Goal: Task Accomplishment & Management: Use online tool/utility

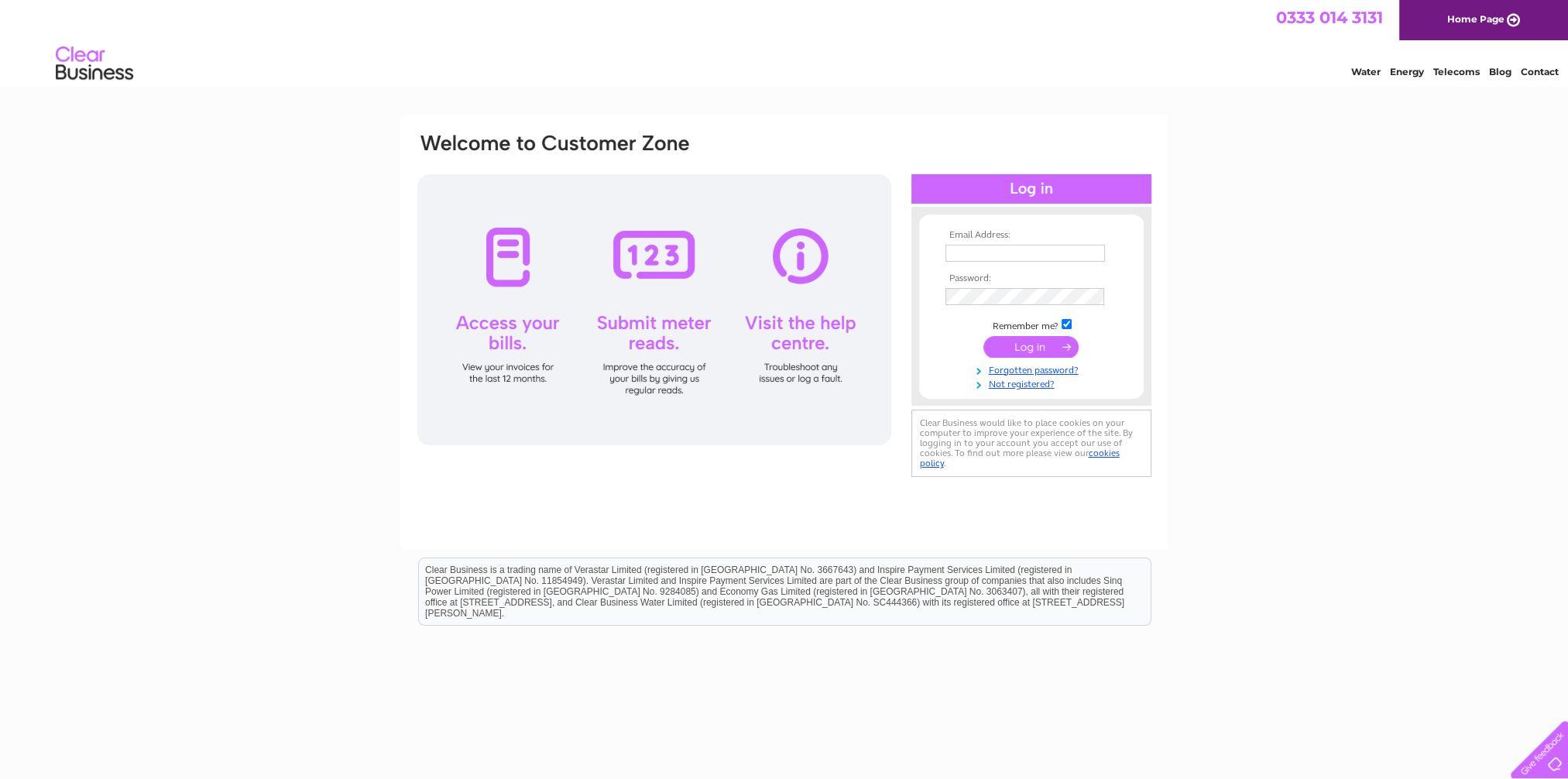
type input "[EMAIL_ADDRESS][DOMAIN_NAME]"
click at [1025, 348] on input "submit" at bounding box center [1031, 347] width 95 height 22
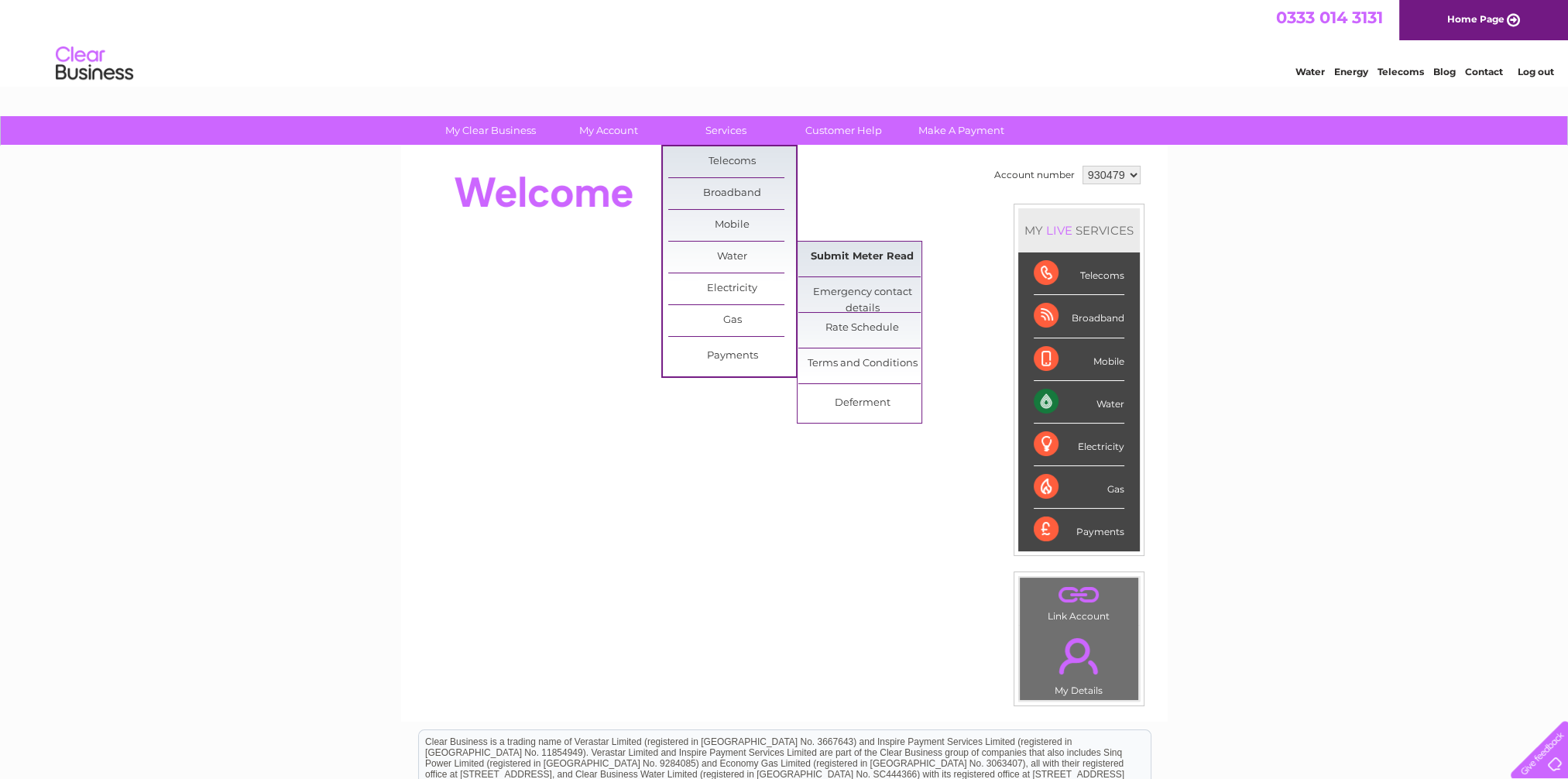
click at [844, 256] on link "Submit Meter Read" at bounding box center [862, 256] width 128 height 31
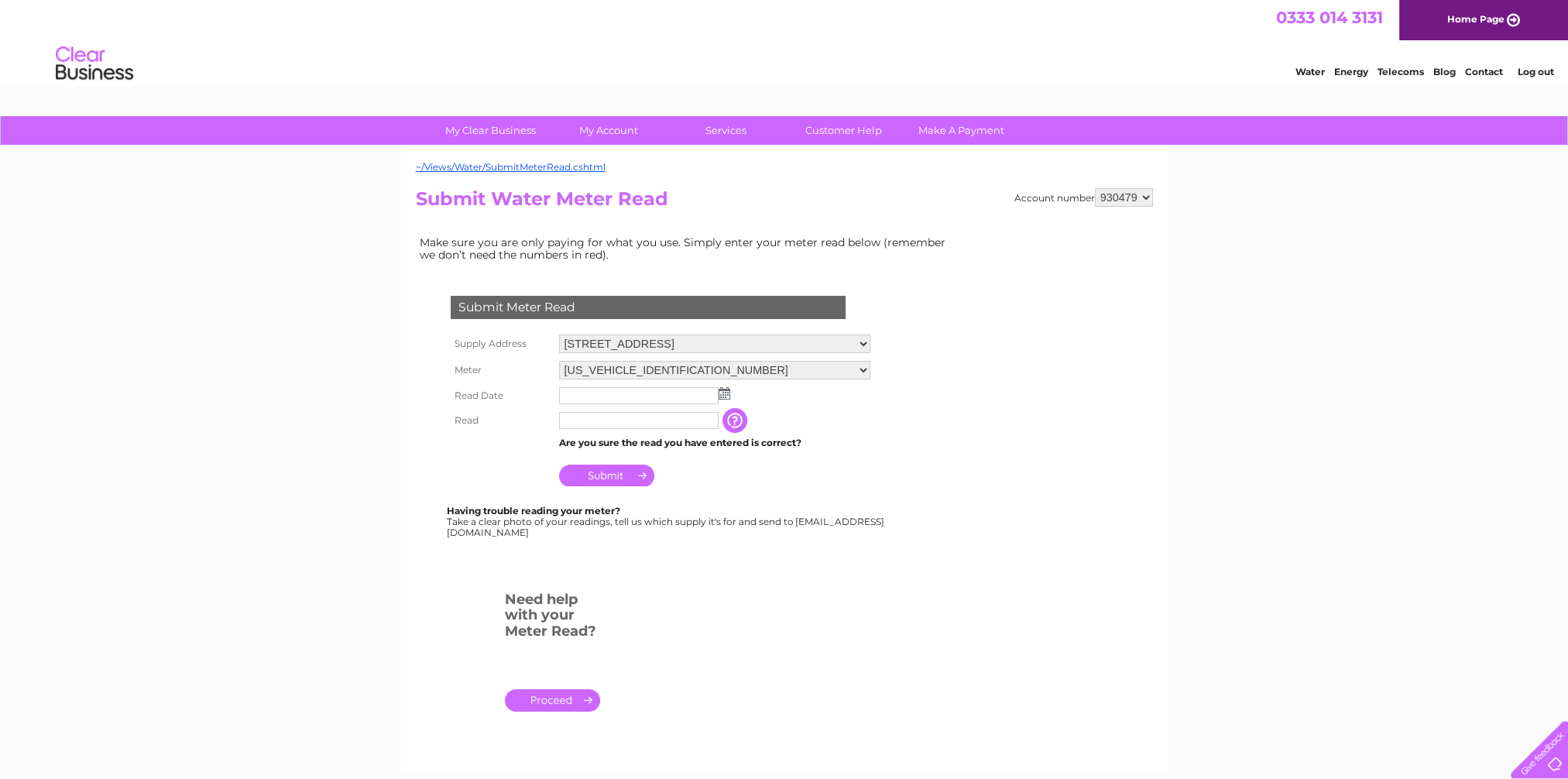
click at [725, 392] on img at bounding box center [724, 393] width 12 height 12
click at [675, 458] on link "2" at bounding box center [672, 461] width 22 height 16
type input "2025/10/02"
click at [575, 419] on input "text" at bounding box center [639, 420] width 160 height 17
type input "130"
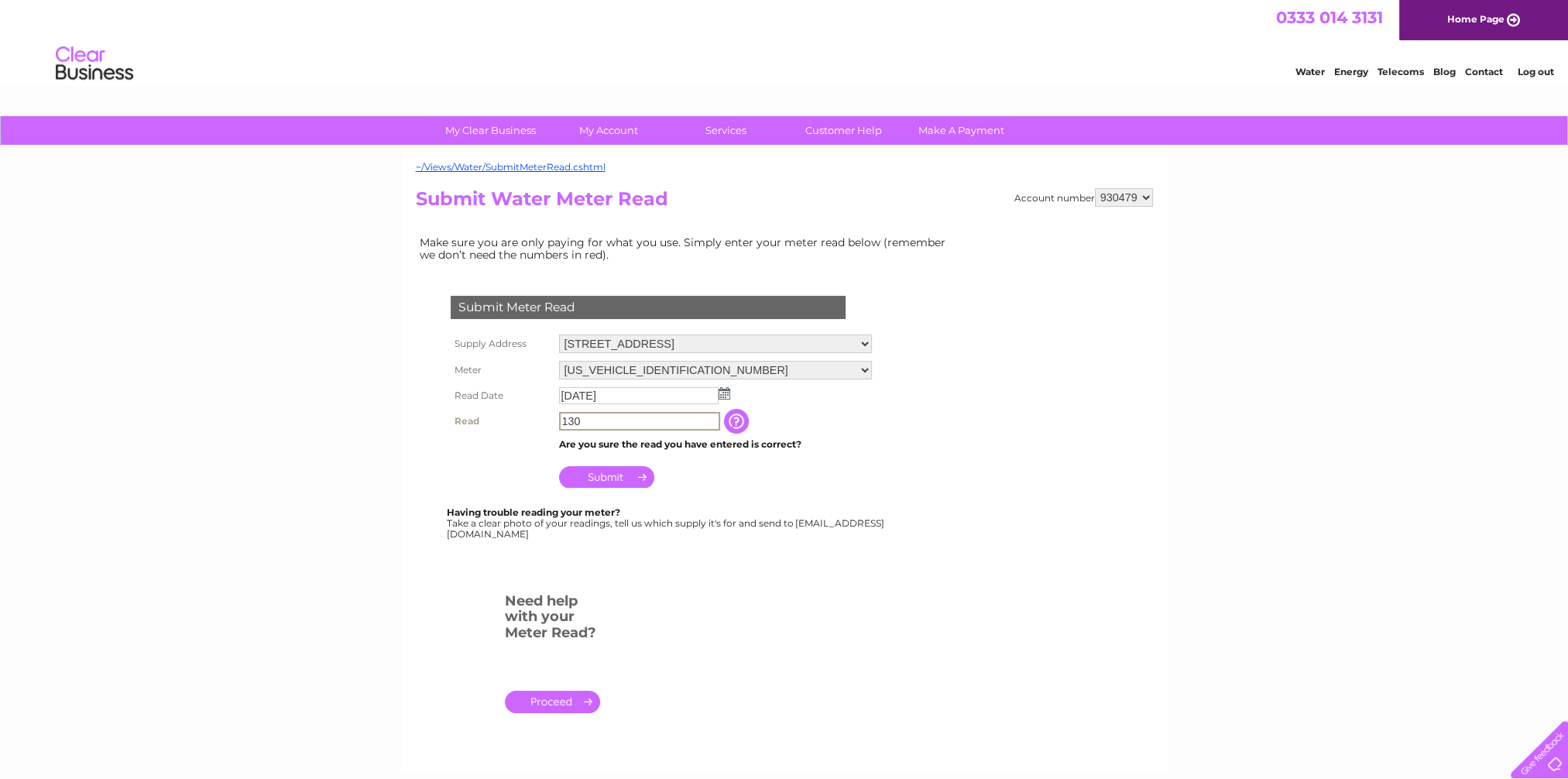
click at [601, 474] on input "Submit" at bounding box center [607, 477] width 95 height 22
